Goal: Information Seeking & Learning: Learn about a topic

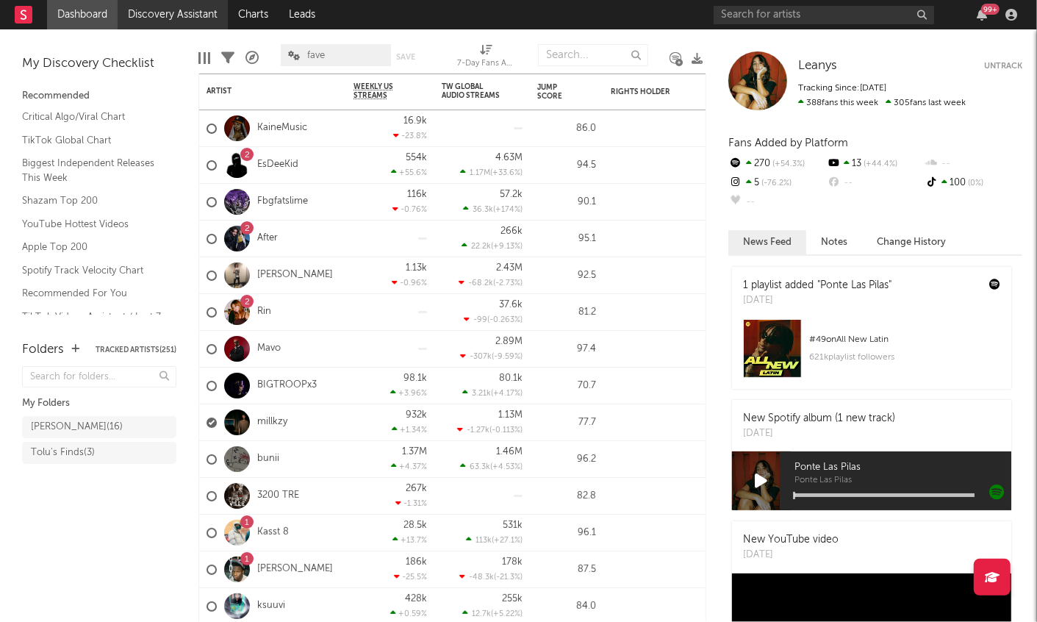
click at [144, 17] on link "Discovery Assistant" at bounding box center [173, 14] width 110 height 29
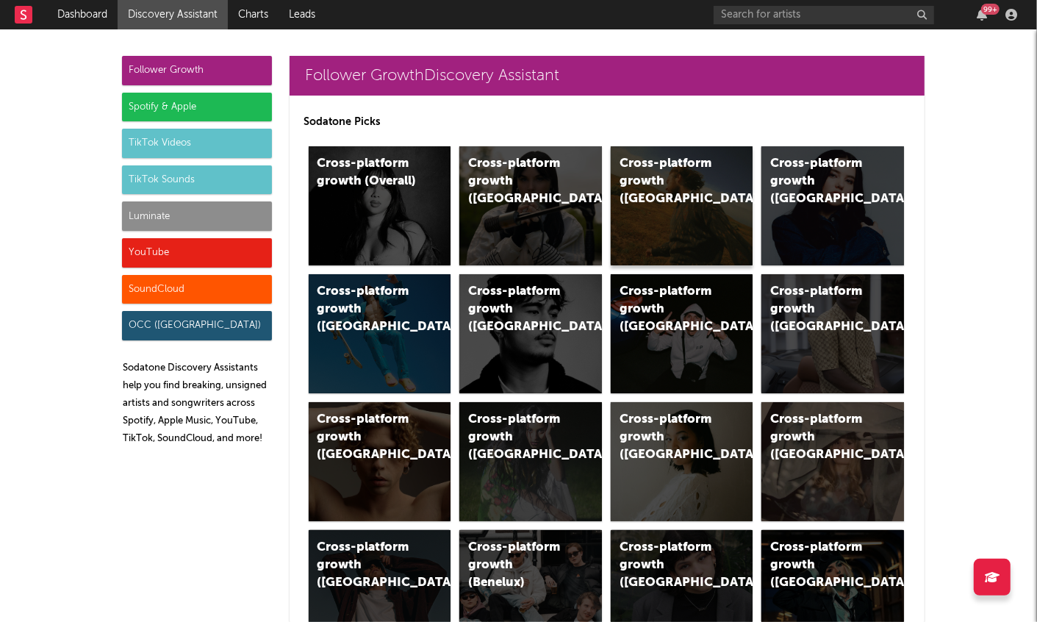
click at [645, 185] on div "Cross-platform growth ([GEOGRAPHIC_DATA])" at bounding box center [670, 181] width 100 height 53
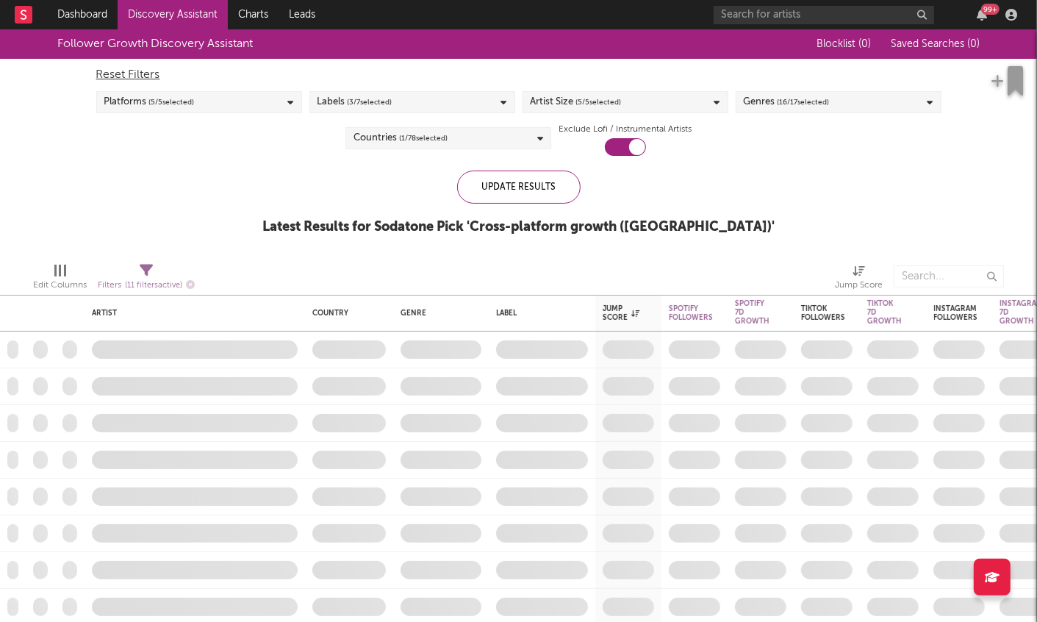
checkbox input "true"
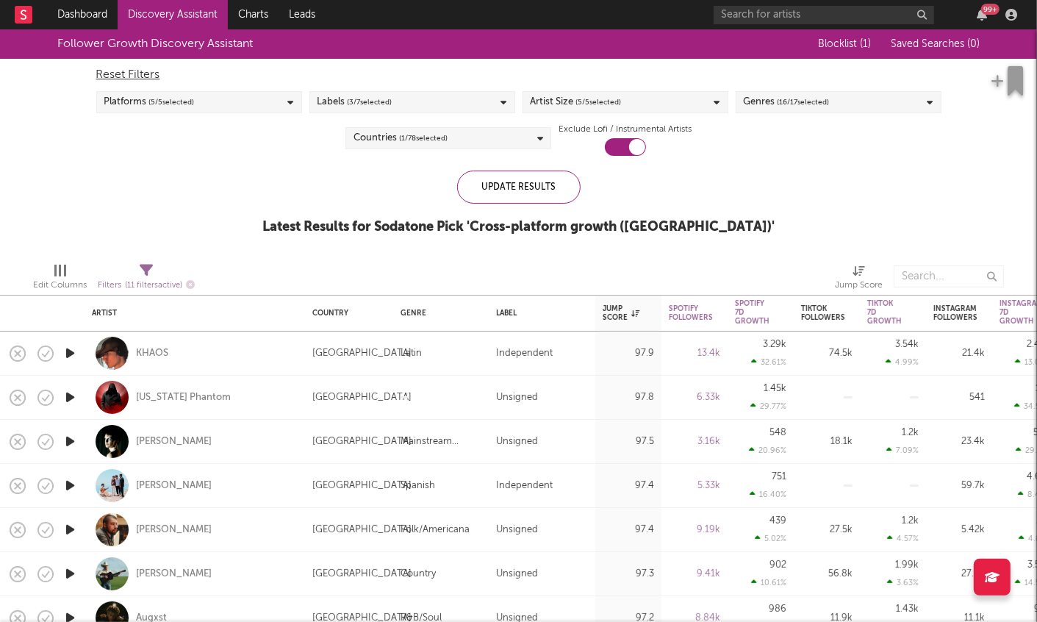
click at [597, 99] on span "( 5 / 5 selected)" at bounding box center [599, 102] width 46 height 18
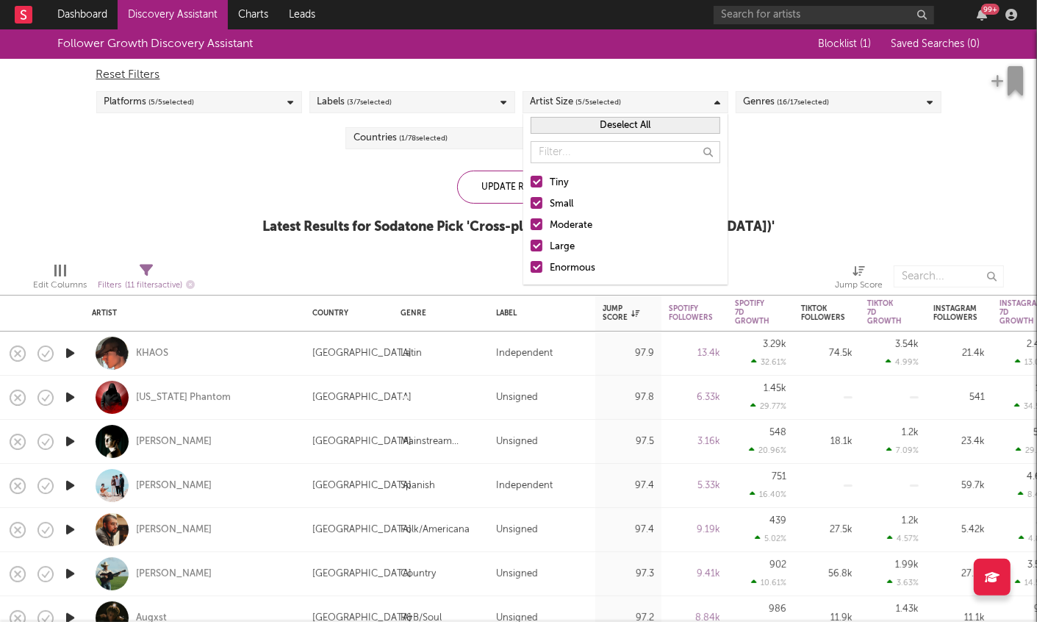
click at [538, 265] on div at bounding box center [537, 267] width 12 height 12
click at [531, 265] on input "Enormous" at bounding box center [531, 268] width 0 height 18
click at [538, 246] on div at bounding box center [537, 246] width 12 height 12
click at [531, 246] on input "Large" at bounding box center [531, 247] width 0 height 18
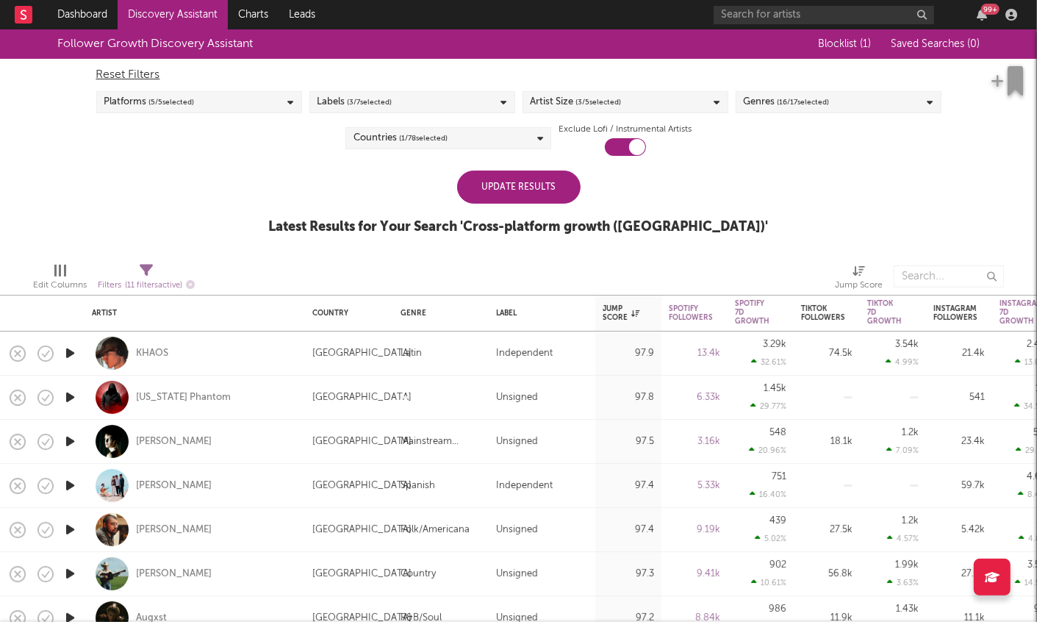
click at [426, 198] on div "Update Results Latest Results for Your Search ' Cross-platform growth ([GEOGRAP…" at bounding box center [519, 211] width 500 height 80
click at [490, 198] on div "Update Results" at bounding box center [518, 187] width 123 height 33
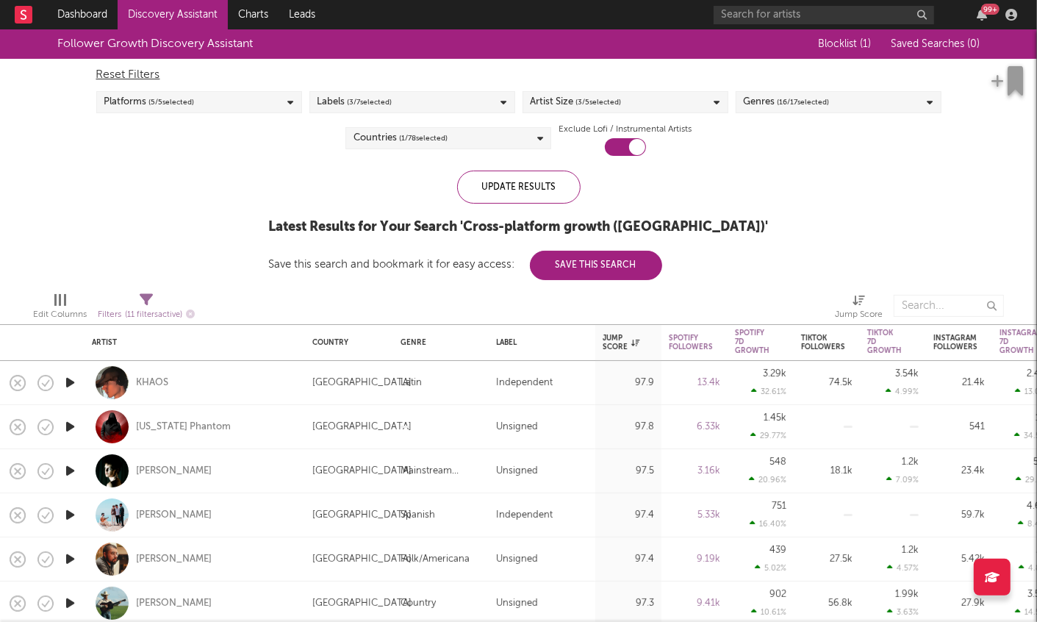
click at [270, 110] on div "Platforms ( 5 / 5 selected)" at bounding box center [199, 102] width 206 height 22
click at [49, 218] on div "Follower Growth Discovery Assistant Blocklist ( 1 ) Saved Searches ( 0 ) Reset …" at bounding box center [518, 154] width 1037 height 251
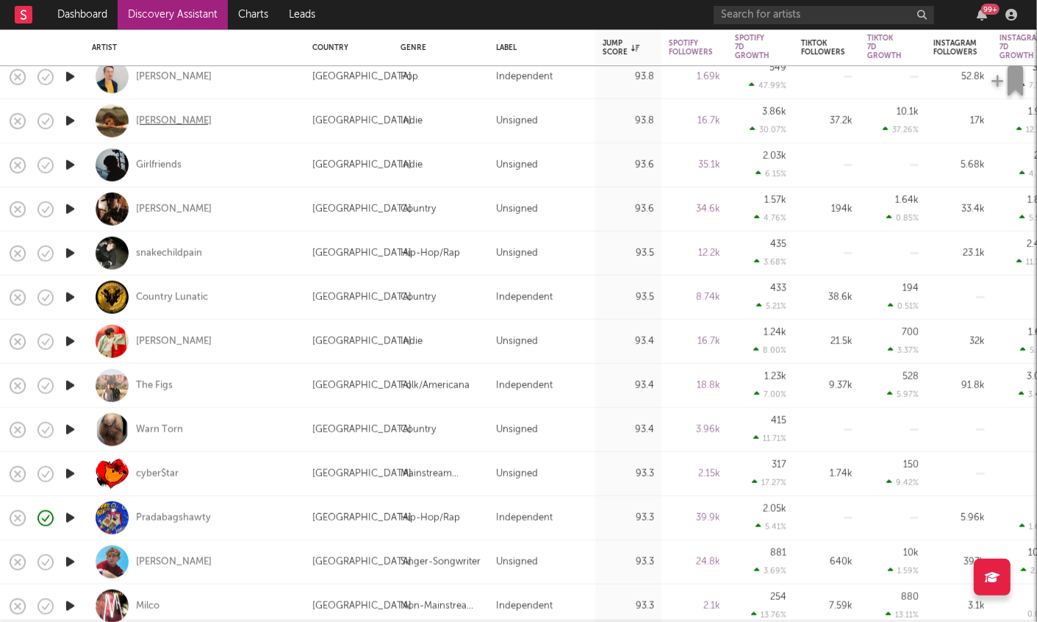
click at [191, 121] on div "[PERSON_NAME]" at bounding box center [174, 120] width 76 height 13
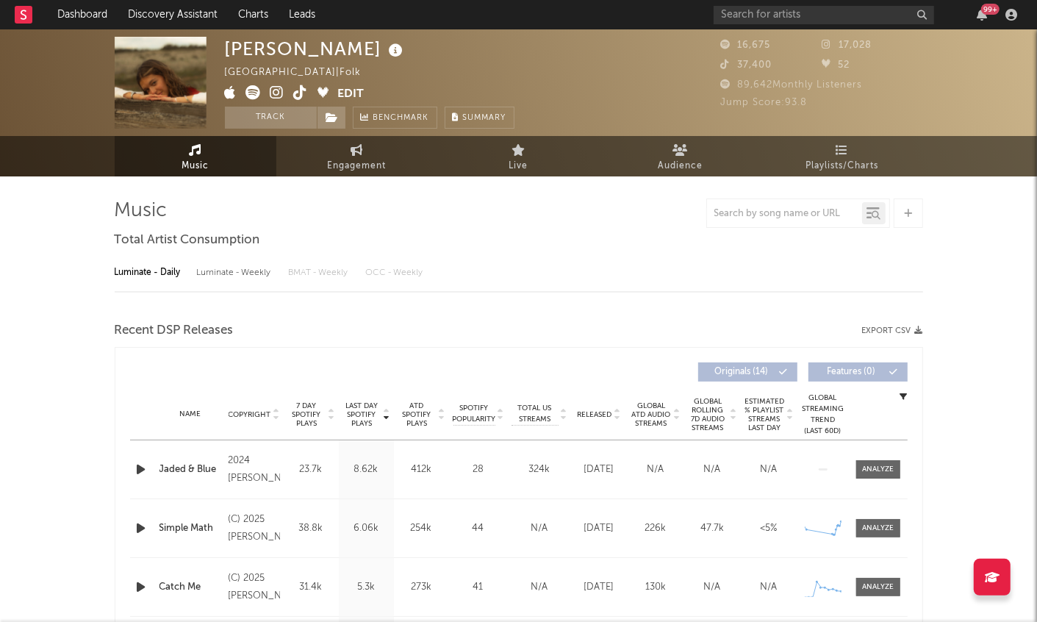
select select "6m"
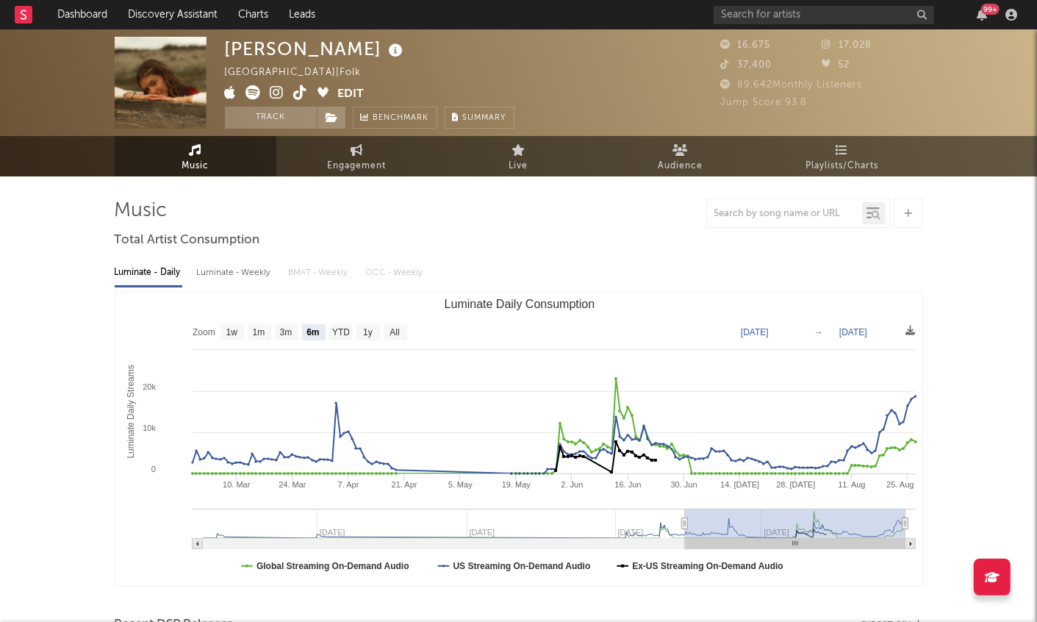
click at [273, 93] on icon at bounding box center [277, 92] width 14 height 15
